Goal: Task Accomplishment & Management: Complete application form

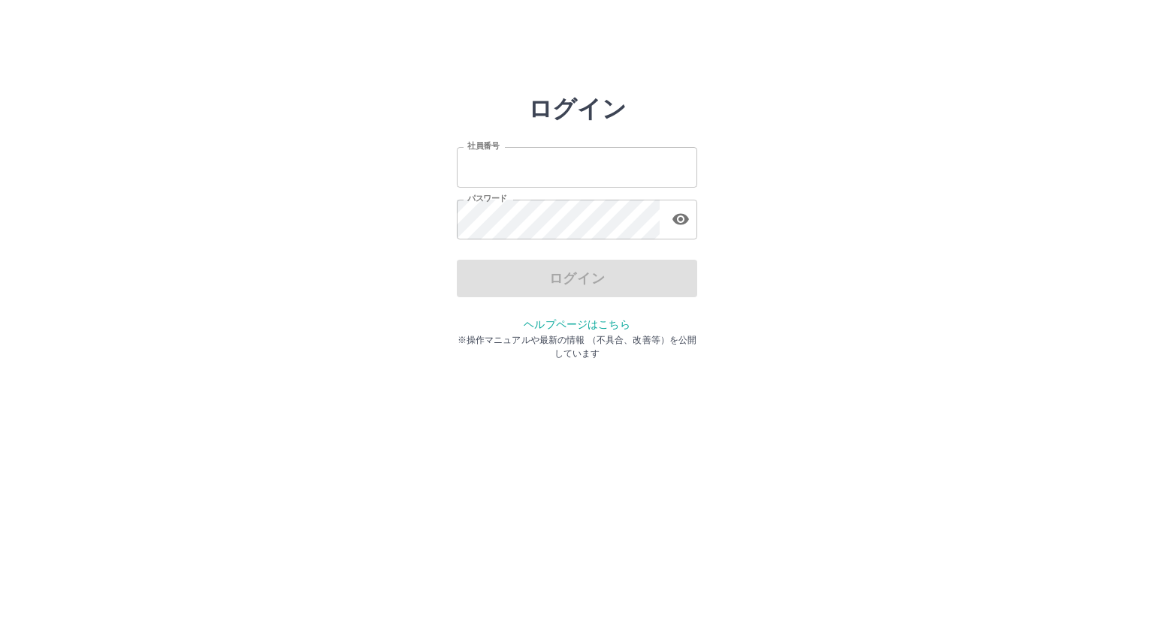
type input "*******"
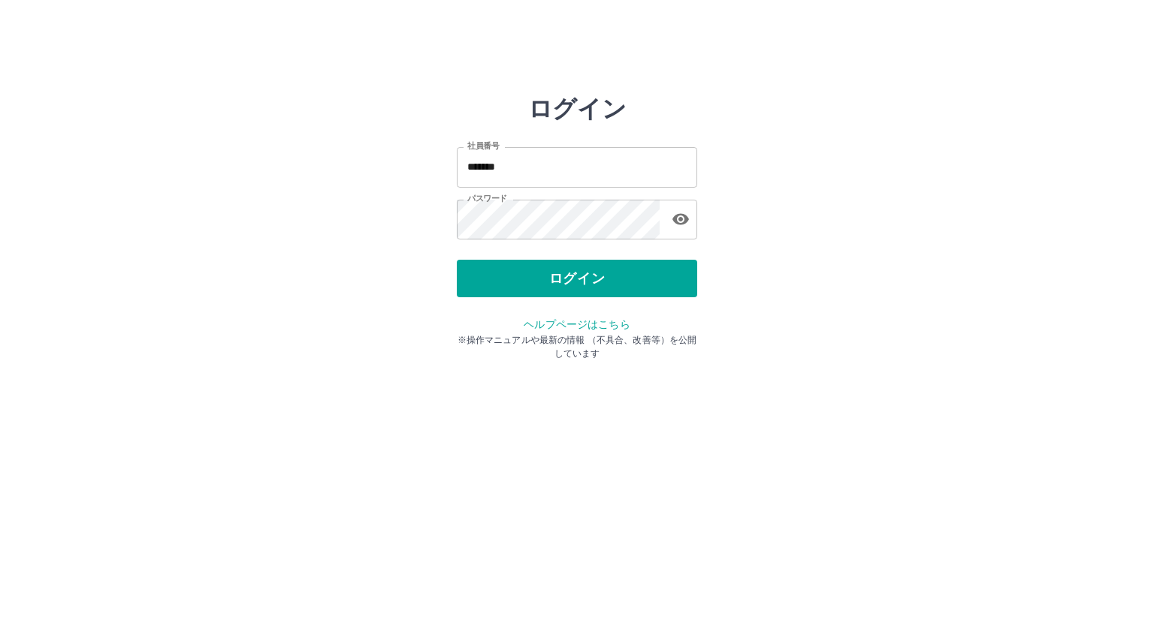
click at [544, 273] on div "ログイン" at bounding box center [577, 279] width 240 height 38
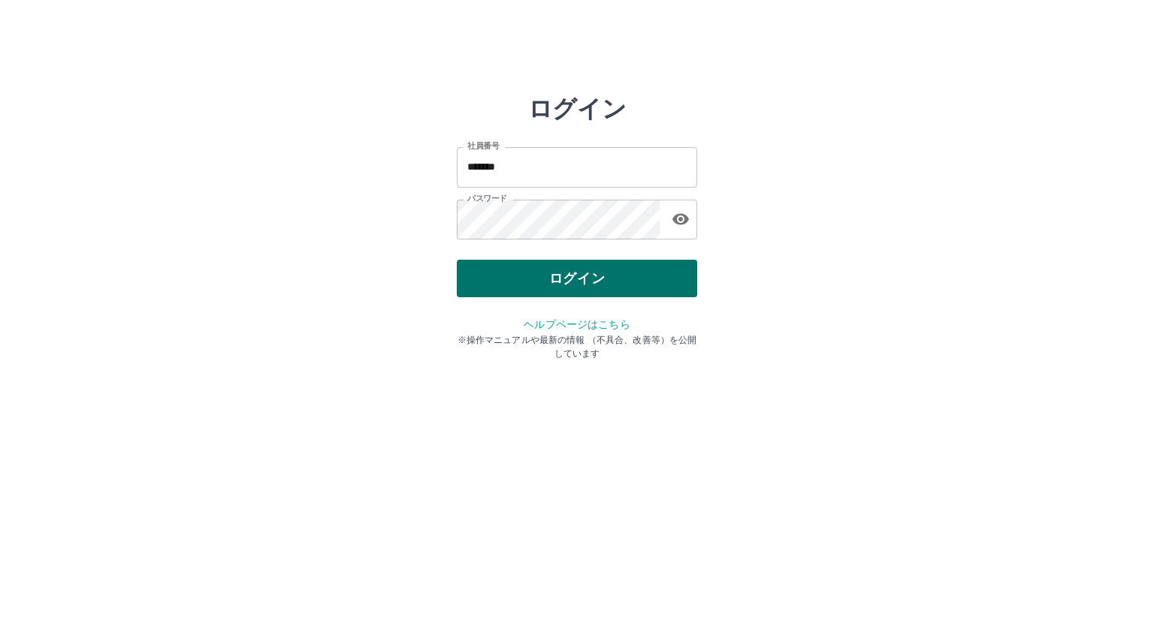
click at [542, 272] on button "ログイン" at bounding box center [577, 279] width 240 height 38
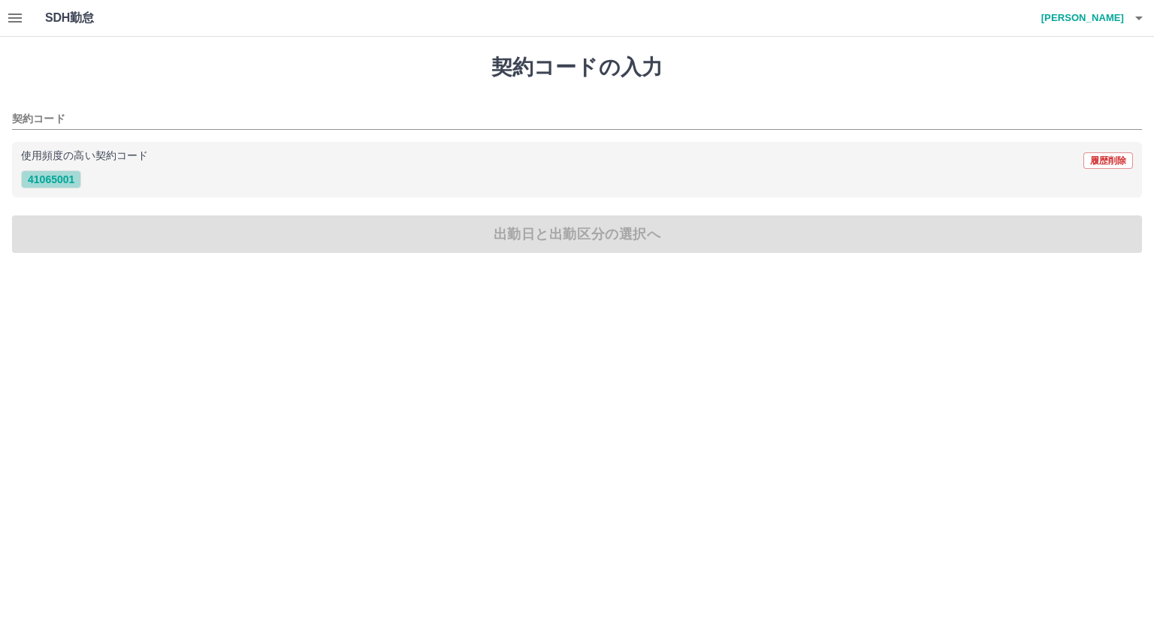
click at [53, 180] on button "41065001" at bounding box center [51, 180] width 60 height 18
type input "********"
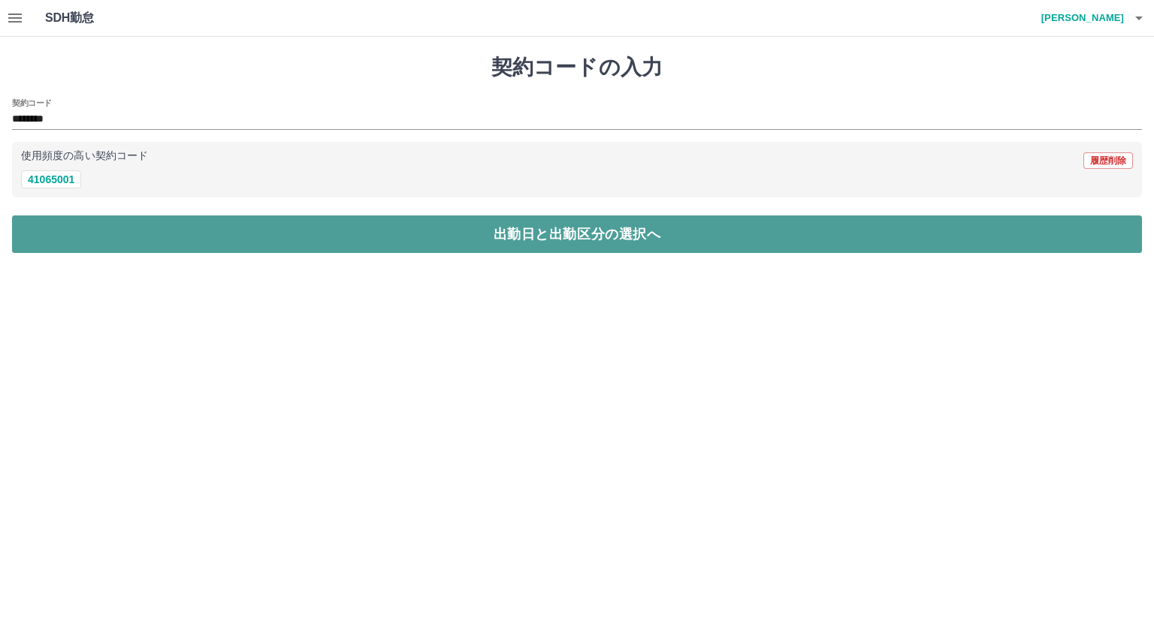
click at [241, 227] on button "出勤日と出勤区分の選択へ" at bounding box center [577, 235] width 1130 height 38
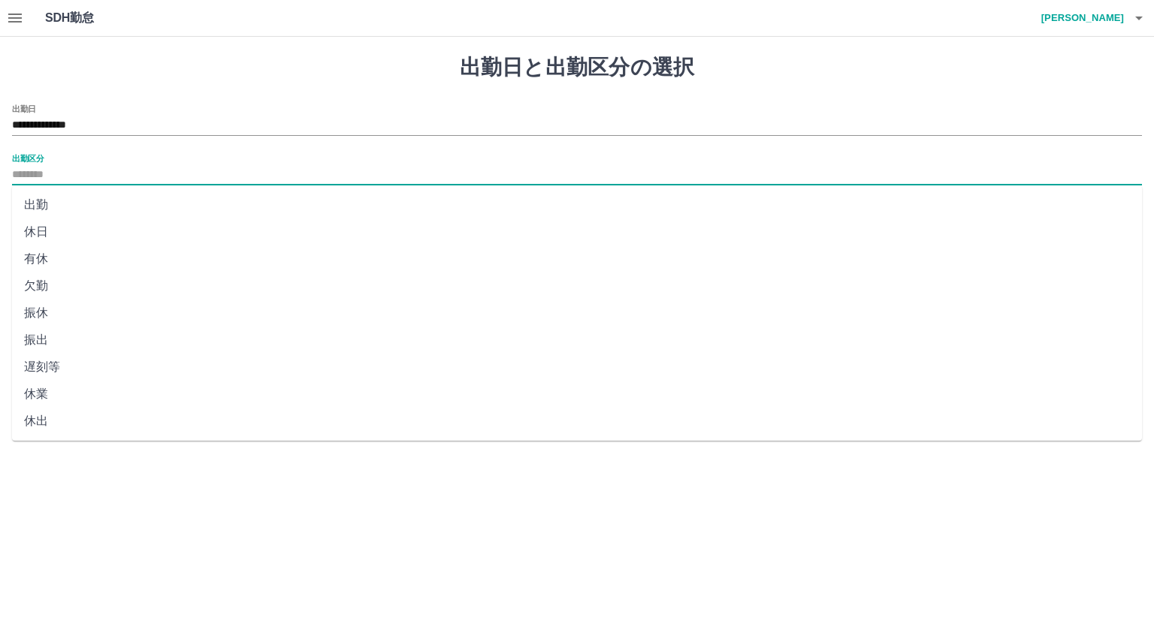
click at [92, 180] on input "出勤区分" at bounding box center [577, 175] width 1130 height 19
click at [78, 206] on li "出勤" at bounding box center [577, 205] width 1130 height 27
type input "**"
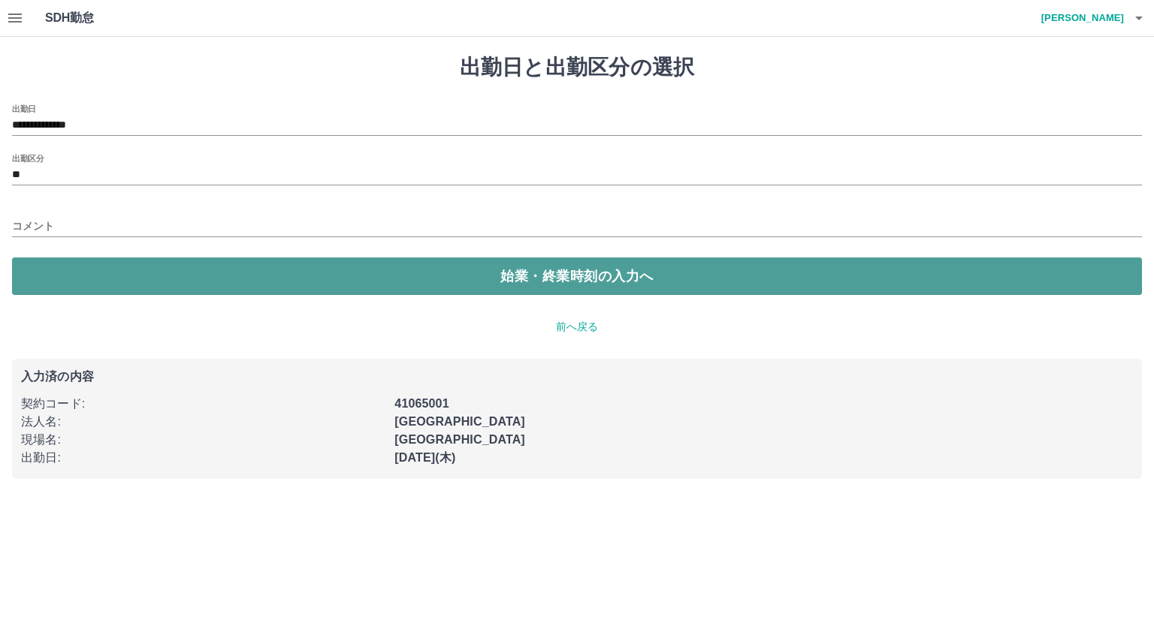
click at [97, 276] on button "始業・終業時刻の入力へ" at bounding box center [577, 277] width 1130 height 38
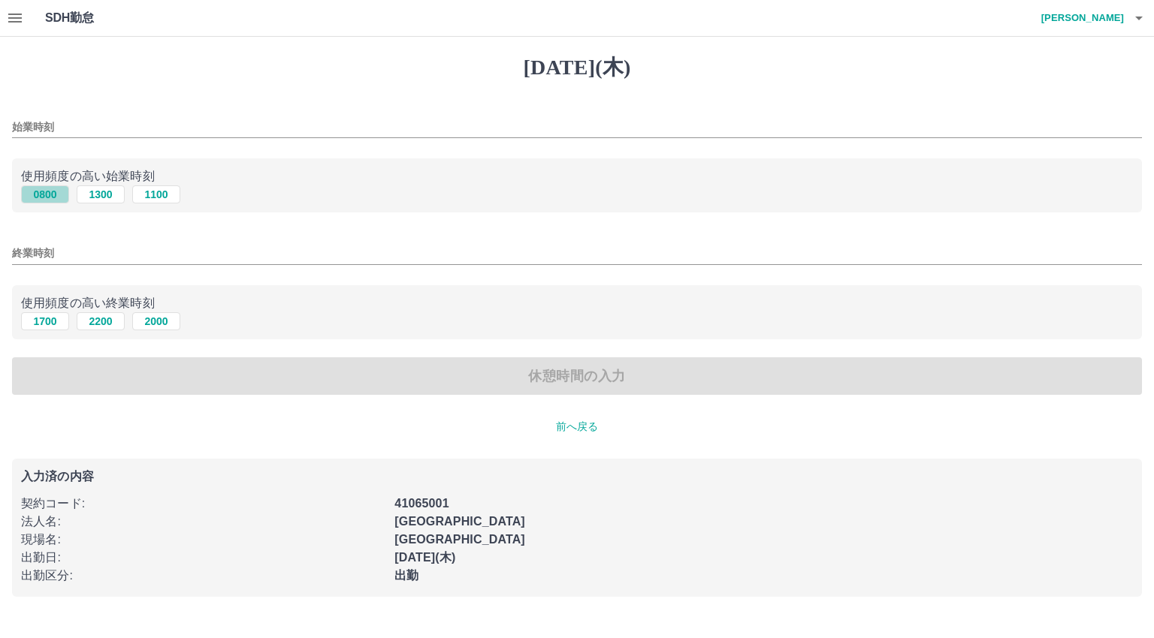
click at [49, 192] on button "0800" at bounding box center [45, 195] width 48 height 18
type input "****"
click at [49, 192] on button "0800" at bounding box center [45, 195] width 48 height 18
click at [39, 320] on button "1700" at bounding box center [45, 321] width 48 height 18
type input "****"
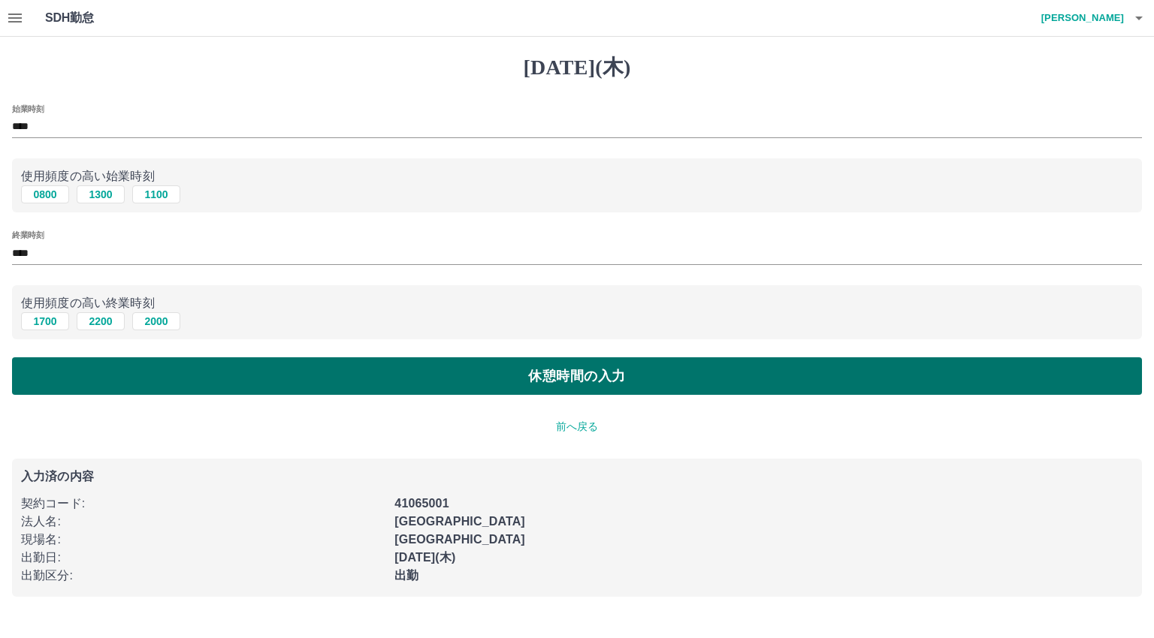
click at [243, 368] on button "休憩時間の入力" at bounding box center [577, 377] width 1130 height 38
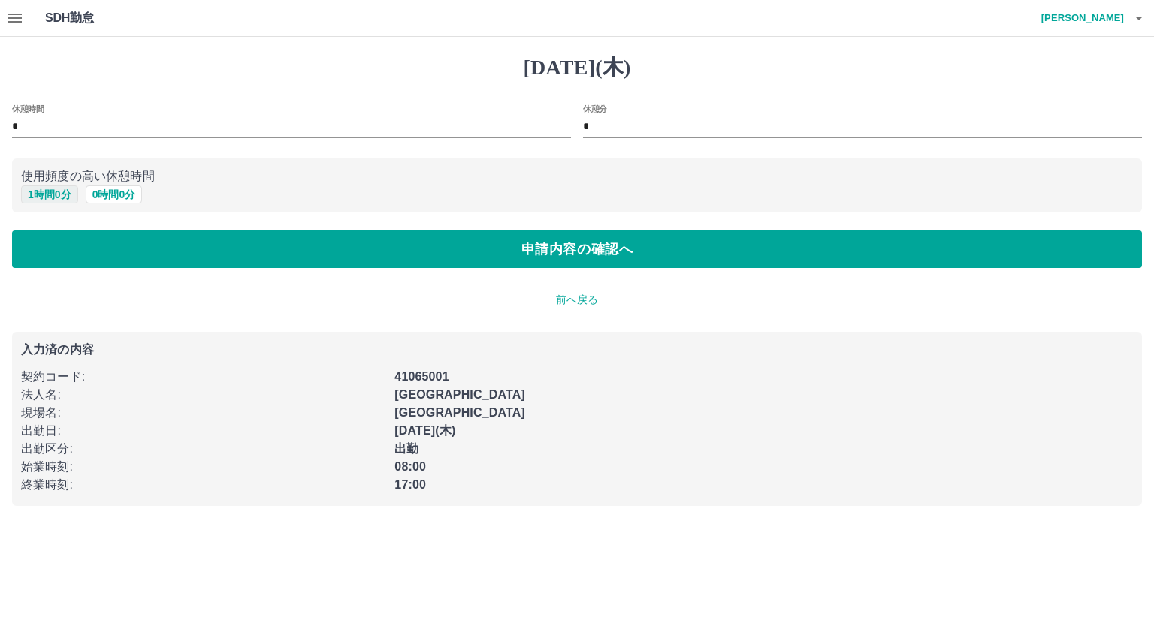
drag, startPoint x: 48, startPoint y: 191, endPoint x: 53, endPoint y: 197, distance: 8.0
click at [48, 190] on button "1 時間 0 分" at bounding box center [49, 195] width 57 height 18
type input "*"
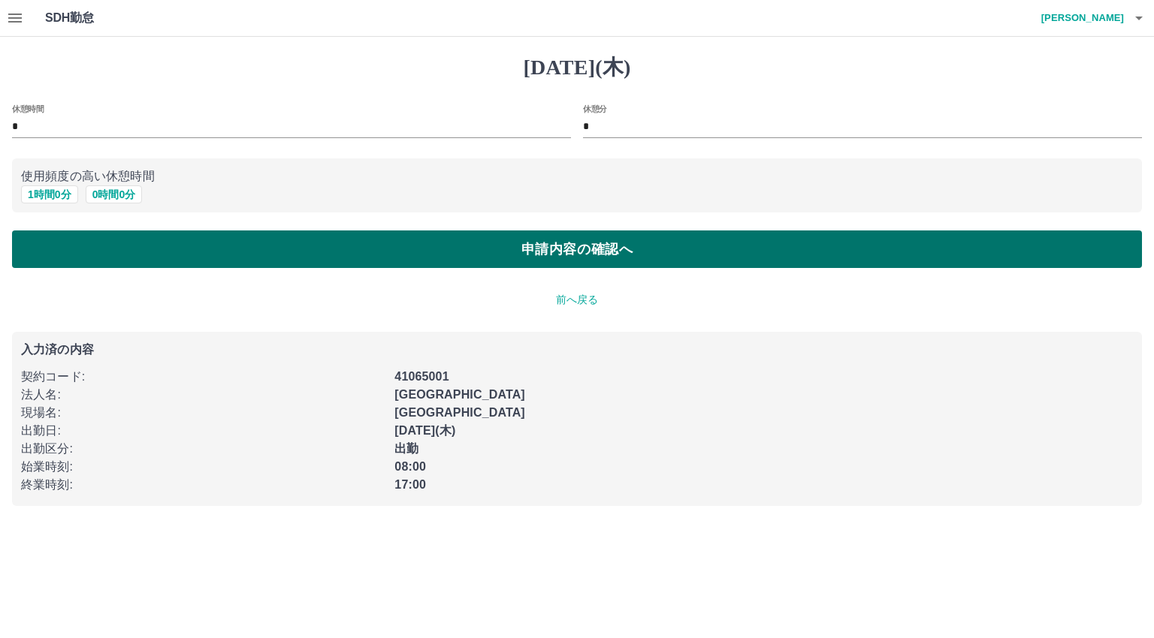
click at [196, 258] on button "申請内容の確認へ" at bounding box center [577, 250] width 1130 height 38
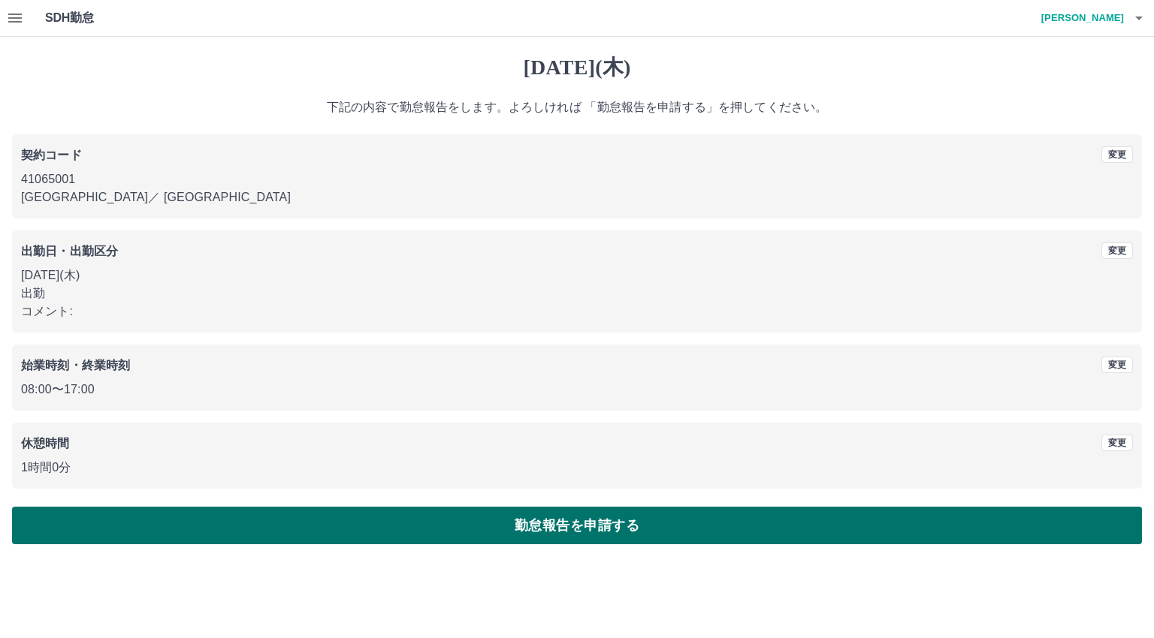
click at [460, 517] on button "勤怠報告を申請する" at bounding box center [577, 526] width 1130 height 38
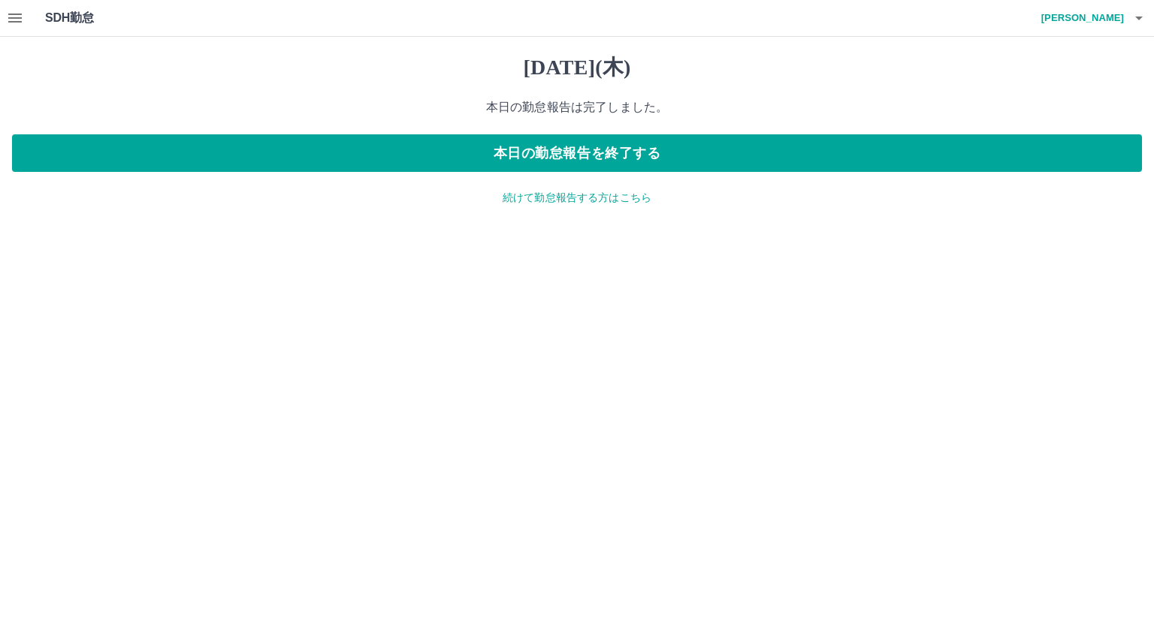
click at [8, 12] on icon "button" at bounding box center [15, 18] width 18 height 18
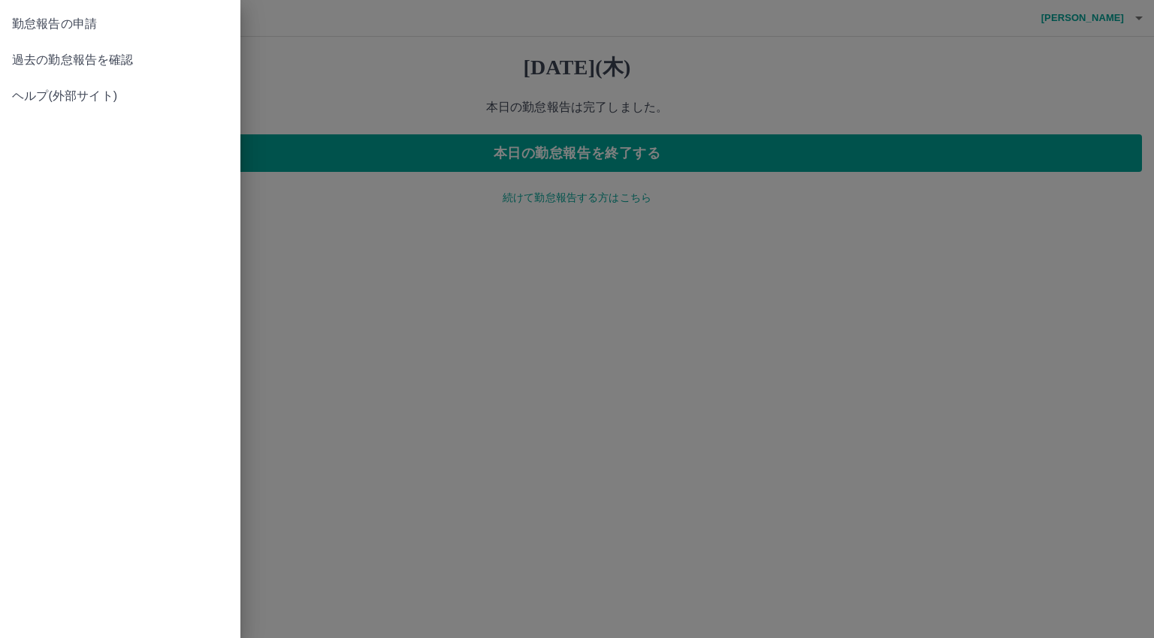
click at [76, 28] on span "勤怠報告の申請" at bounding box center [120, 24] width 216 height 18
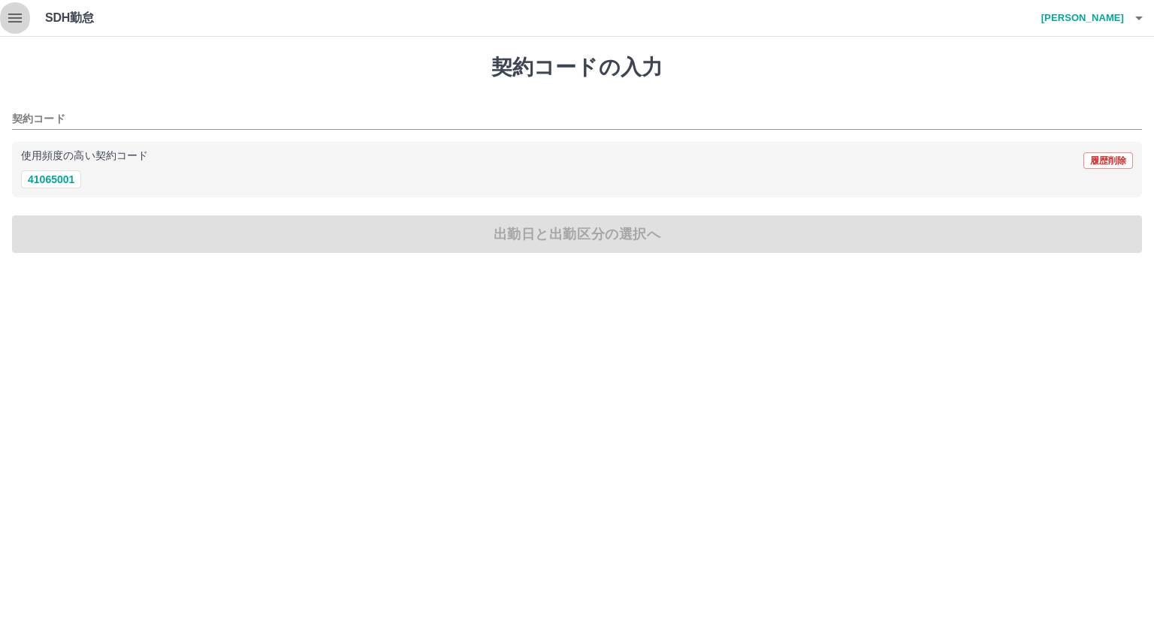
click at [12, 13] on icon "button" at bounding box center [15, 18] width 18 height 18
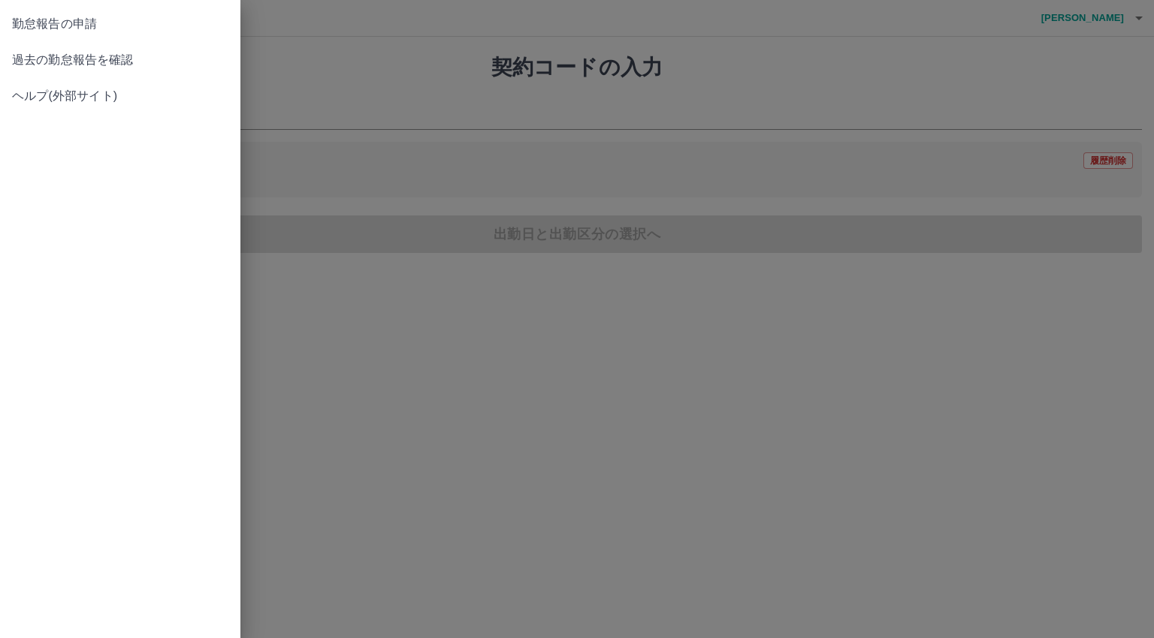
click at [105, 64] on span "過去の勤怠報告を確認" at bounding box center [120, 60] width 216 height 18
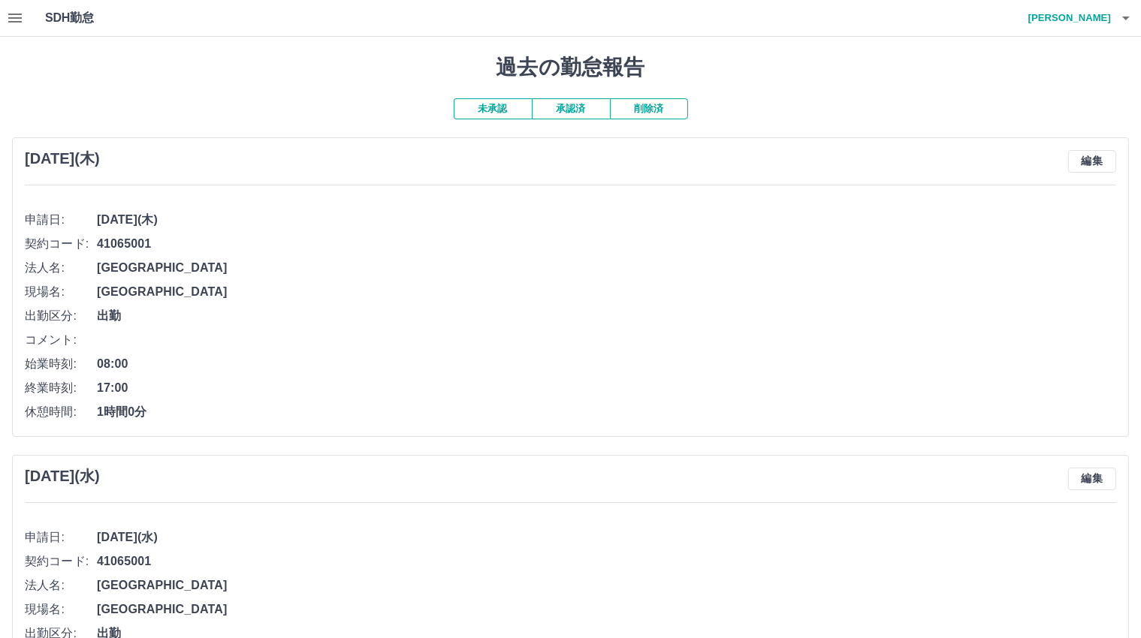
click at [503, 109] on button "未承認" at bounding box center [493, 108] width 78 height 21
